Goal: Transaction & Acquisition: Purchase product/service

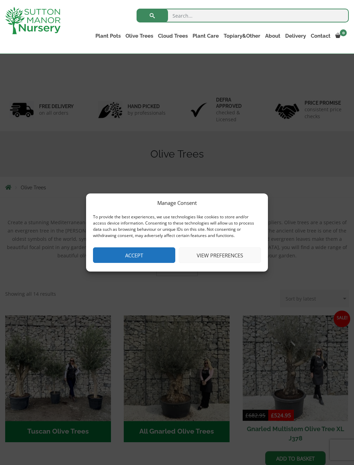
click at [115, 255] on button "Accept" at bounding box center [134, 255] width 82 height 16
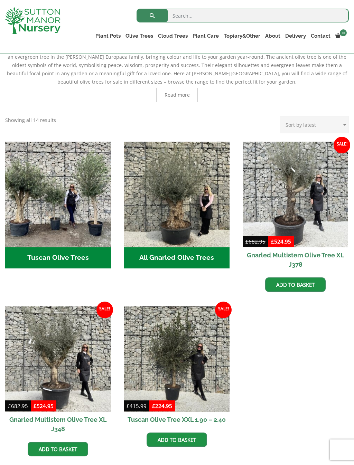
scroll to position [174, 0]
click at [148, 247] on img "Visit product category All Gnarled Olive Trees" at bounding box center [177, 195] width 106 height 106
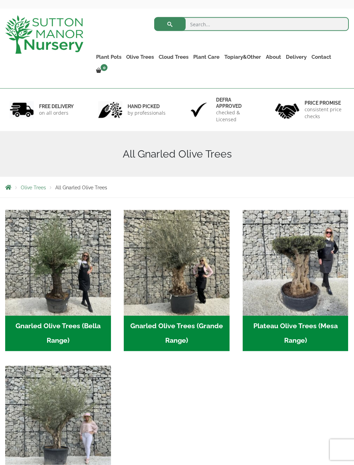
scroll to position [26, 0]
click at [150, 315] on h2 "Gnarled Olive Trees (Grande Range) (54)" at bounding box center [177, 333] width 106 height 36
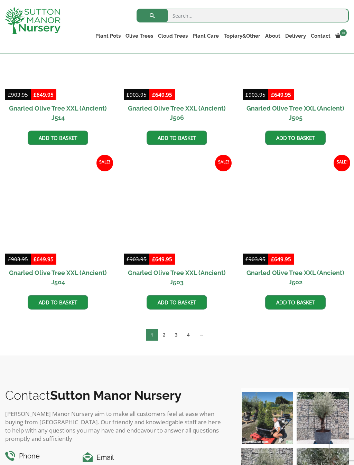
scroll to position [906, 0]
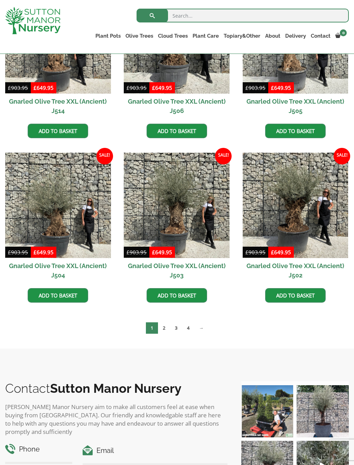
click at [201, 329] on link "→" at bounding box center [201, 327] width 14 height 11
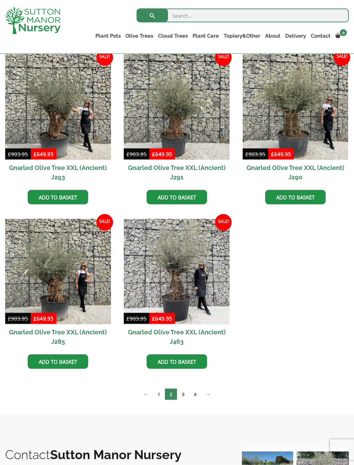
scroll to position [840, 0]
click at [211, 394] on link "→" at bounding box center [208, 393] width 14 height 11
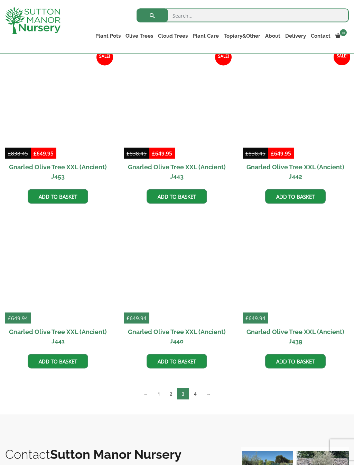
scroll to position [676, 0]
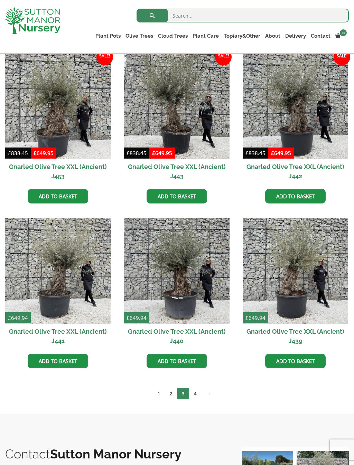
click at [209, 394] on link "→" at bounding box center [208, 393] width 14 height 11
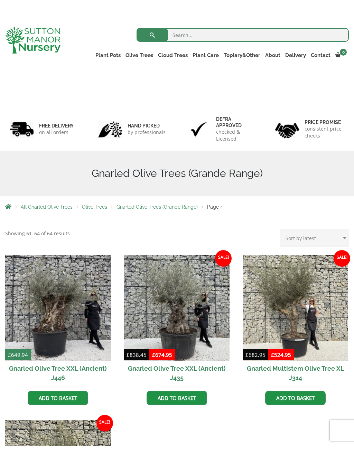
scroll to position [111, 0]
